Goal: Task Accomplishment & Management: Manage account settings

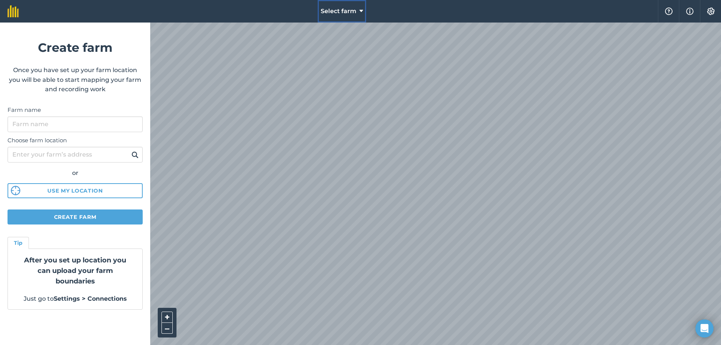
click at [358, 8] on button "Select farm" at bounding box center [342, 11] width 48 height 23
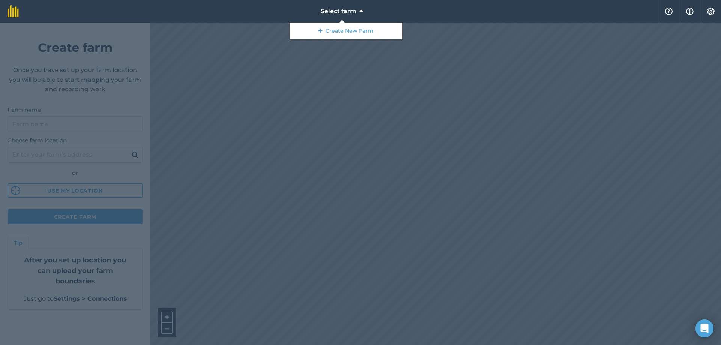
click at [342, 133] on div at bounding box center [360, 184] width 721 height 323
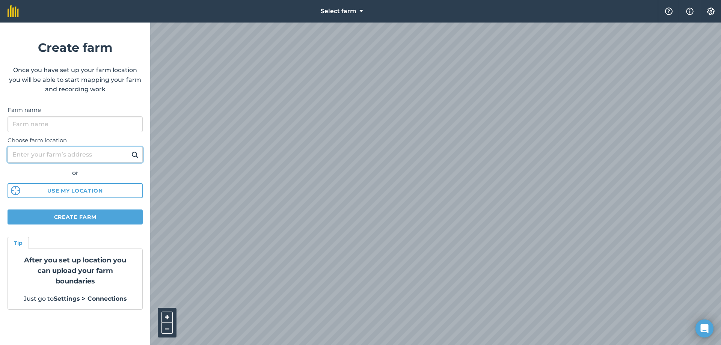
click at [86, 157] on input "Choose farm location" at bounding box center [75, 155] width 135 height 16
type input "armagh"
click at [129, 150] on button at bounding box center [135, 155] width 12 height 10
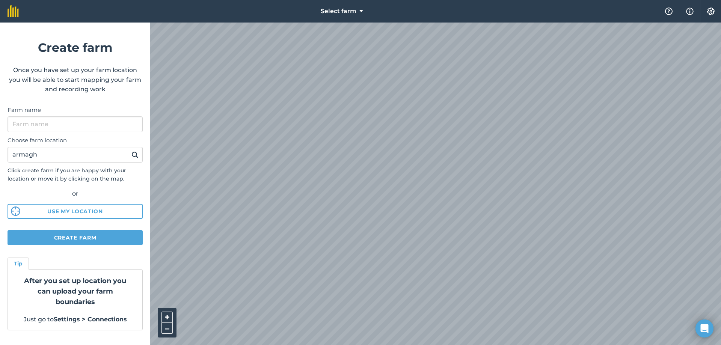
click at [150, 23] on div "Select farm Help Info Settings Create farm Once you have set up your farm locat…" at bounding box center [360, 11] width 721 height 23
click at [136, 23] on div "Select farm Help Info Settings Create farm Once you have set up your farm locat…" at bounding box center [360, 11] width 721 height 23
click at [690, 10] on img at bounding box center [690, 11] width 8 height 9
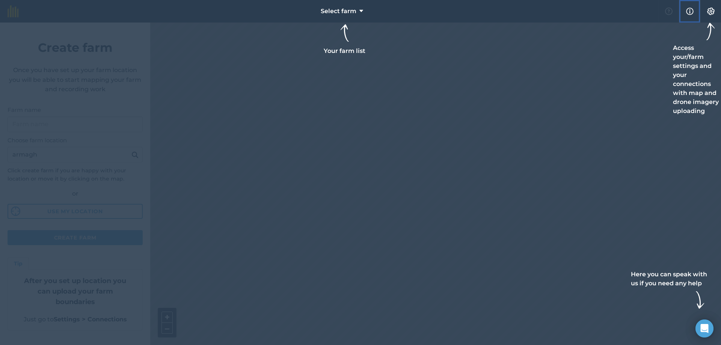
click at [690, 10] on img at bounding box center [690, 11] width 8 height 9
click at [498, 130] on div at bounding box center [360, 172] width 721 height 345
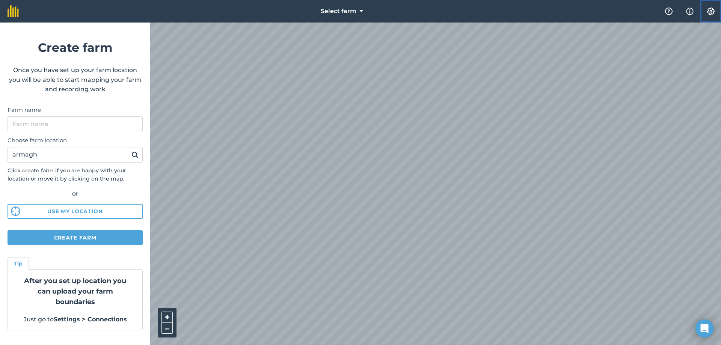
click at [716, 11] on button "Settings" at bounding box center [710, 11] width 21 height 23
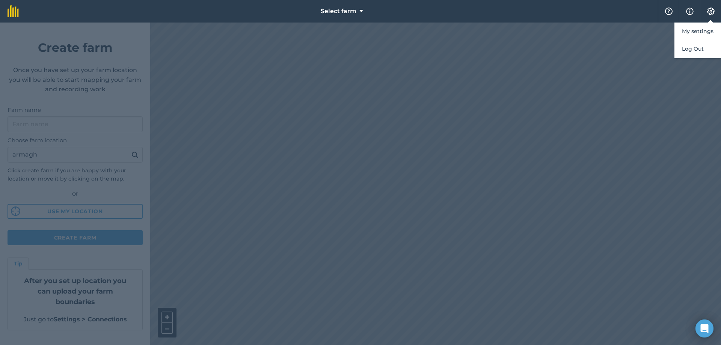
click at [649, 110] on div at bounding box center [360, 184] width 721 height 323
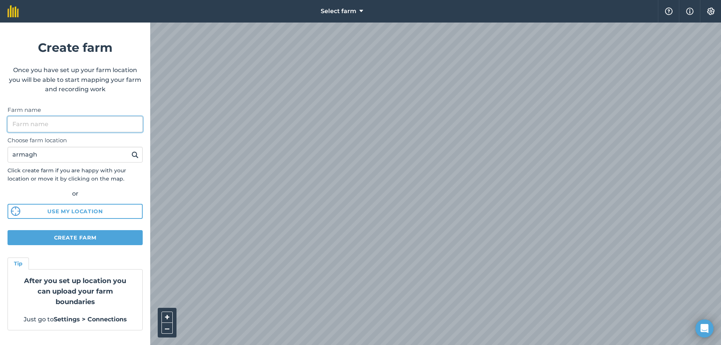
click at [80, 124] on input "Farm name" at bounding box center [75, 124] width 135 height 16
type input "cornacrew"
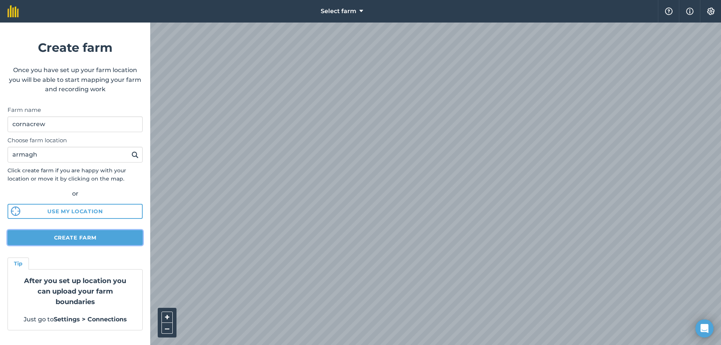
click at [93, 235] on button "Create farm" at bounding box center [75, 237] width 135 height 15
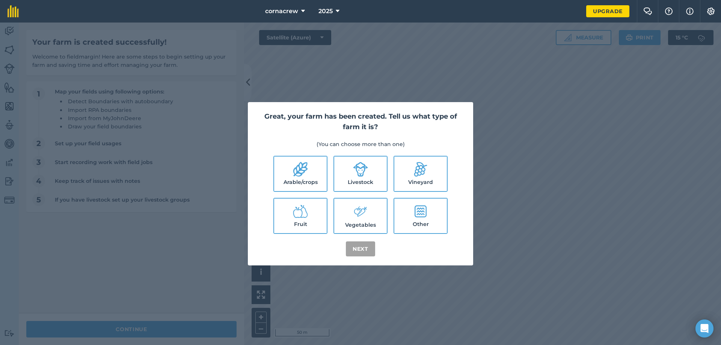
click at [370, 180] on label "Livestock" at bounding box center [360, 174] width 53 height 35
checkbox input "true"
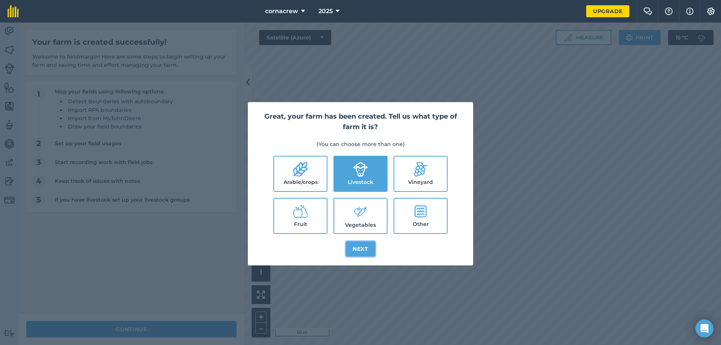
click at [364, 249] on button "Next" at bounding box center [360, 249] width 29 height 15
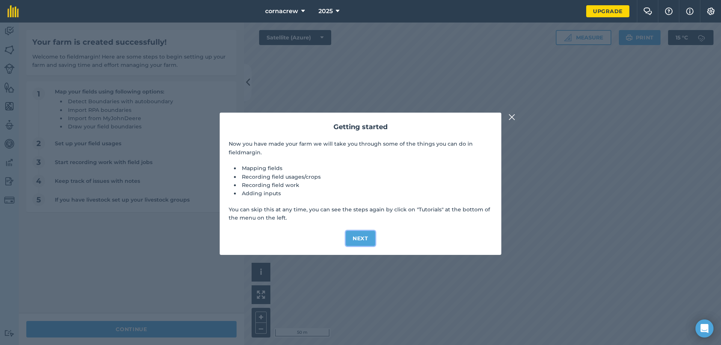
click at [367, 237] on button "Next" at bounding box center [360, 238] width 29 height 15
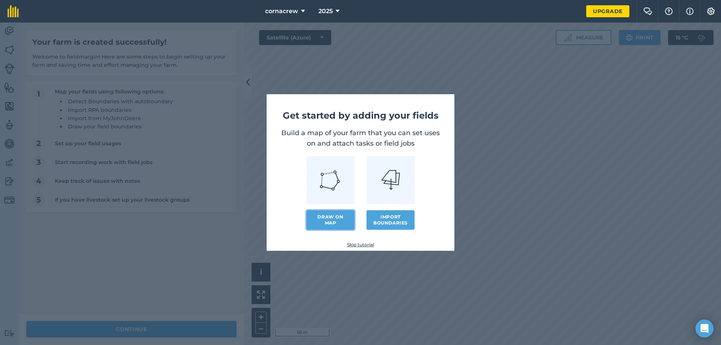
click at [338, 218] on link "Draw on map" at bounding box center [330, 220] width 48 height 20
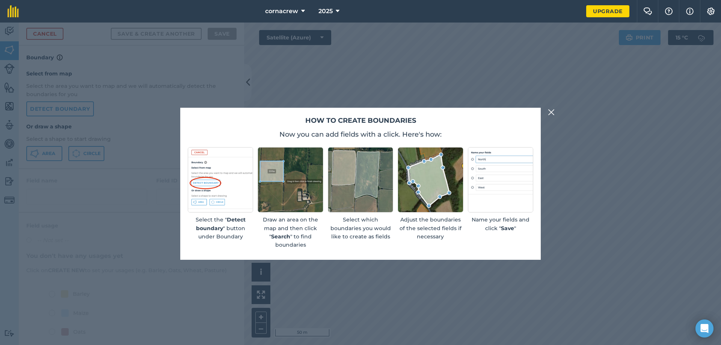
click at [549, 109] on img at bounding box center [551, 112] width 7 height 9
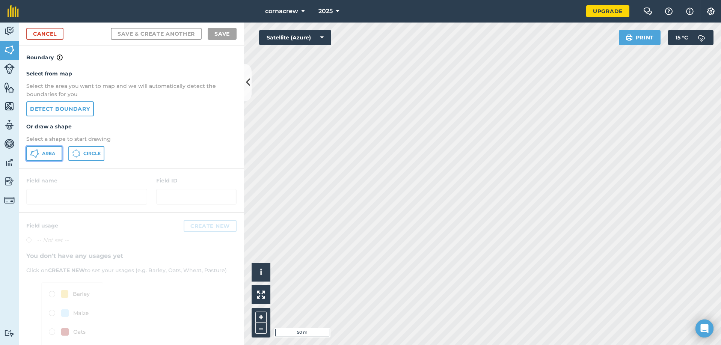
click at [46, 150] on button "Area" at bounding box center [44, 153] width 36 height 15
click at [245, 91] on button at bounding box center [248, 83] width 8 height 38
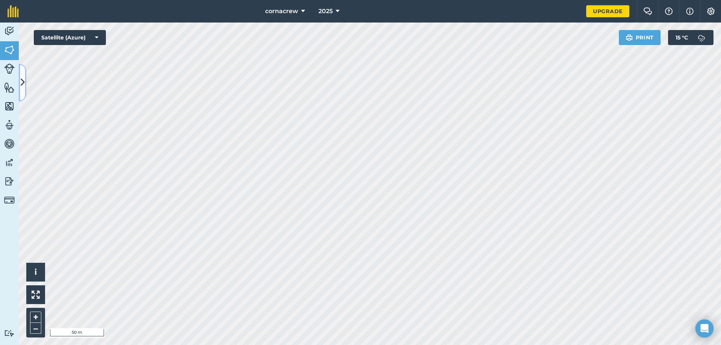
click at [22, 86] on icon at bounding box center [23, 82] width 4 height 13
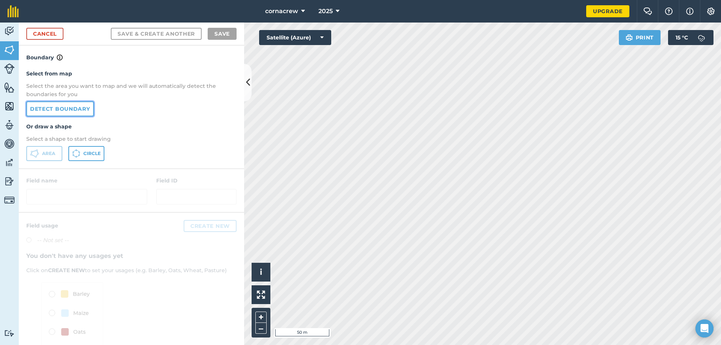
click at [71, 108] on link "Detect boundary" at bounding box center [60, 108] width 68 height 15
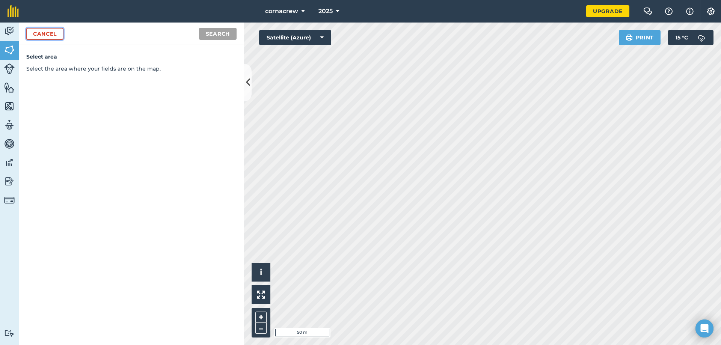
click at [52, 34] on link "Cancel" at bounding box center [44, 34] width 37 height 12
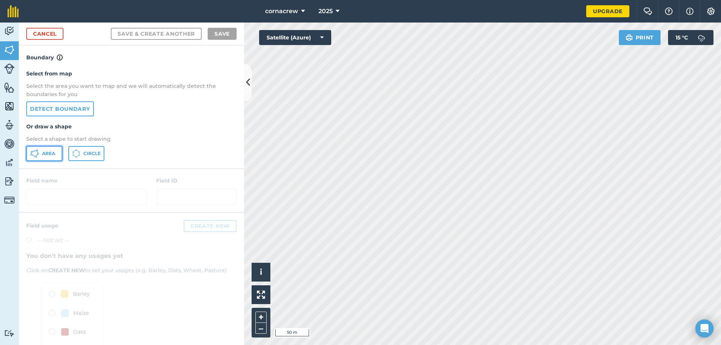
click at [53, 154] on span "Area" at bounding box center [48, 154] width 13 height 6
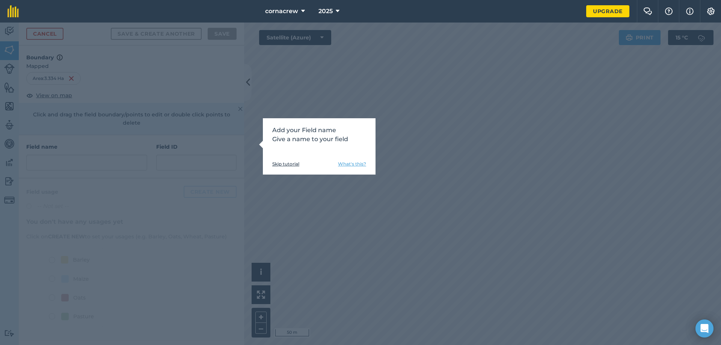
click at [326, 207] on div "Add your Field name Give a name to your field Skip tutorial What's this?" at bounding box center [360, 184] width 721 height 323
click at [288, 164] on link "Skip tutorial" at bounding box center [285, 164] width 27 height 6
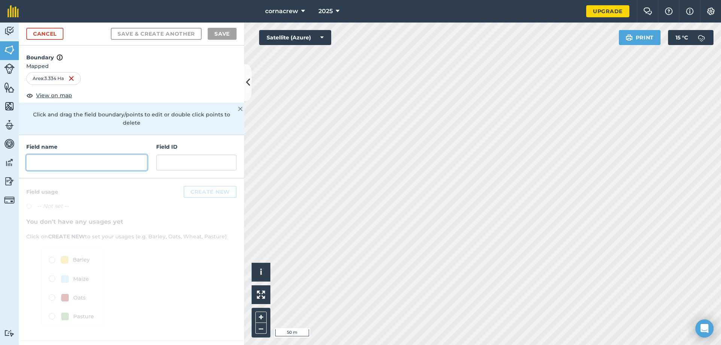
click at [59, 155] on input "text" at bounding box center [86, 163] width 121 height 16
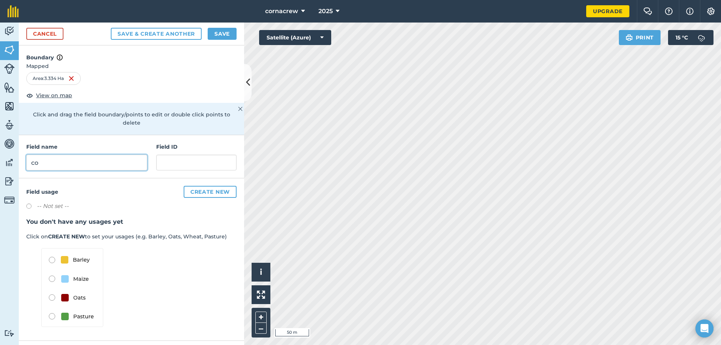
type input "c"
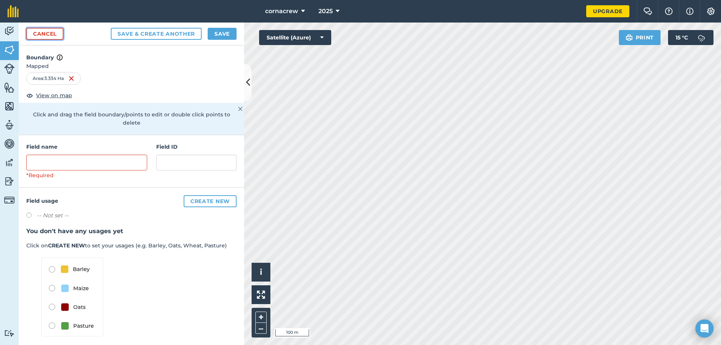
click at [49, 32] on link "Cancel" at bounding box center [44, 34] width 37 height 12
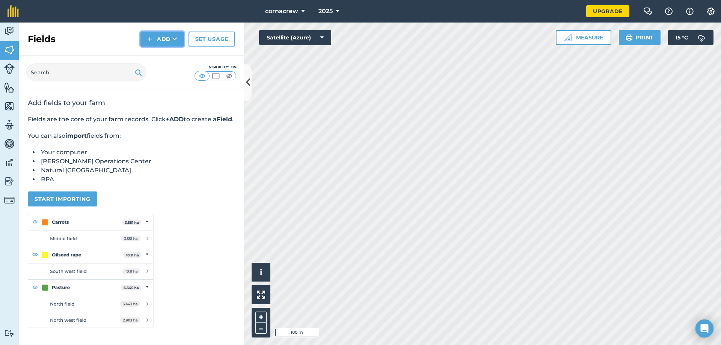
click at [167, 39] on button "Add" at bounding box center [162, 39] width 44 height 15
click at [167, 57] on link "Draw" at bounding box center [162, 56] width 41 height 17
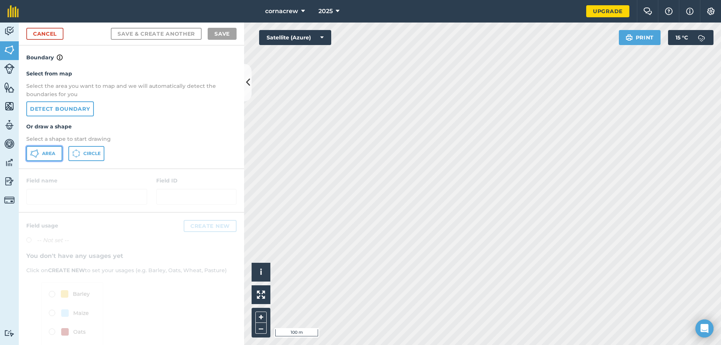
click at [42, 152] on button "Area" at bounding box center [44, 153] width 36 height 15
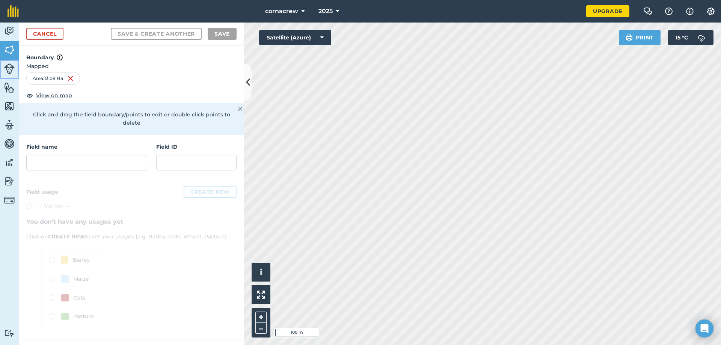
click at [11, 66] on img at bounding box center [9, 68] width 11 height 11
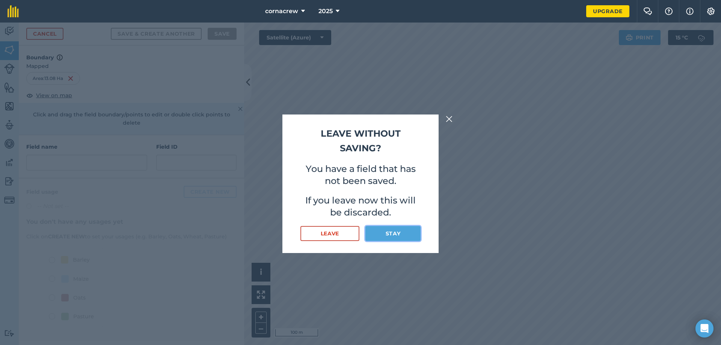
click at [399, 229] on button "Stay" at bounding box center [392, 233] width 55 height 15
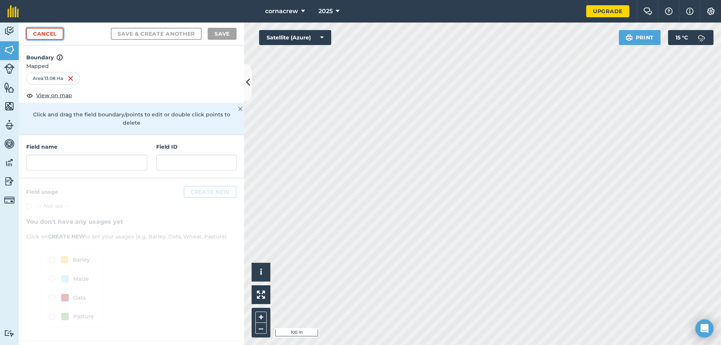
click at [31, 31] on link "Cancel" at bounding box center [44, 34] width 37 height 12
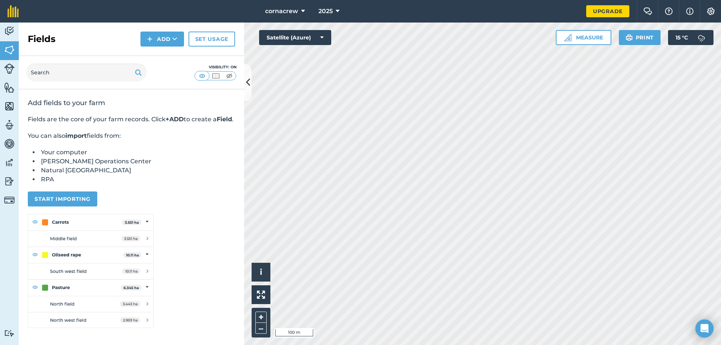
click at [358, 345] on html "cornacrew 2025 Upgrade Farm Chat Help Info Settings Map printing is not availab…" at bounding box center [360, 172] width 721 height 345
click at [473, 16] on div "cornacrew 2025 Upgrade Farm Chat Help Info Settings Map printing is not availab…" at bounding box center [360, 172] width 721 height 345
click at [377, 345] on html "cornacrew 2025 Upgrade Farm Chat Help Info Settings Map printing is not availab…" at bounding box center [360, 172] width 721 height 345
click at [312, 345] on html "cornacrew 2025 Upgrade Farm Chat Help Info Settings Map printing is not availab…" at bounding box center [360, 172] width 721 height 345
click at [245, 86] on button at bounding box center [248, 83] width 8 height 38
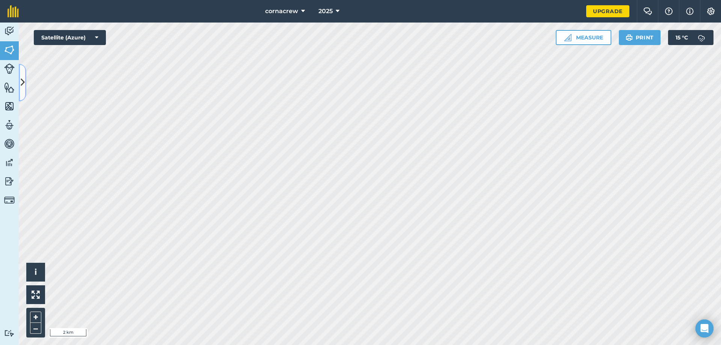
click at [24, 83] on icon at bounding box center [23, 82] width 4 height 13
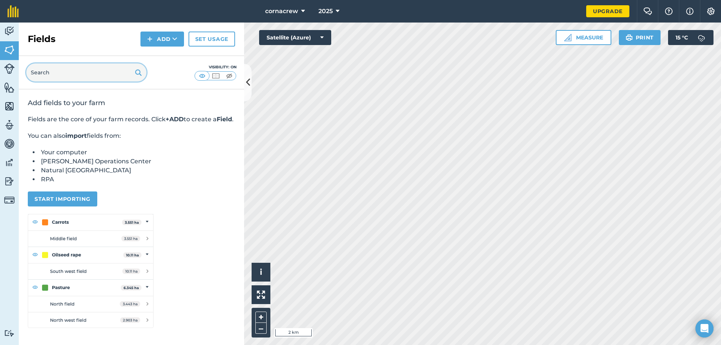
click at [45, 74] on input "text" at bounding box center [86, 72] width 120 height 18
type input "m"
click at [8, 29] on img at bounding box center [9, 31] width 11 height 11
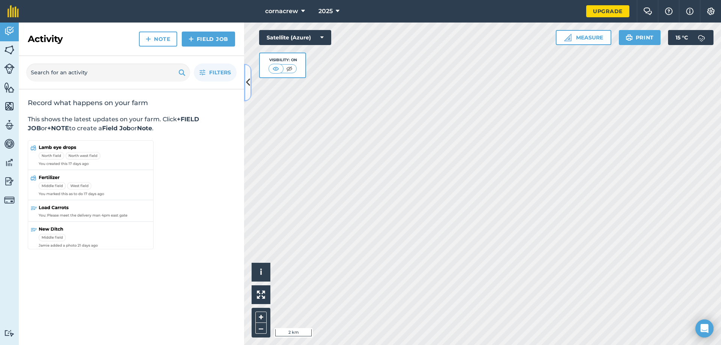
click at [248, 78] on icon at bounding box center [248, 82] width 4 height 13
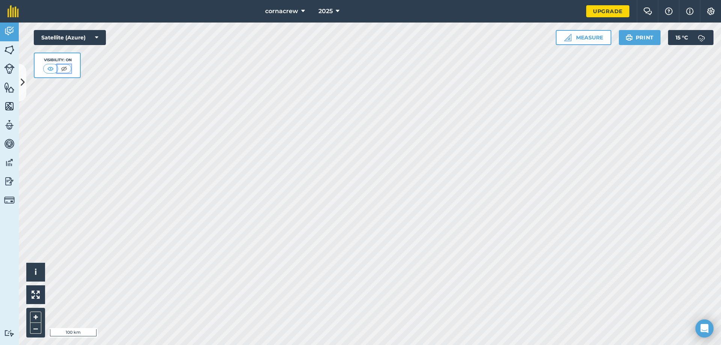
click at [66, 69] on img at bounding box center [63, 69] width 9 height 8
click at [51, 69] on img at bounding box center [50, 69] width 9 height 8
